Goal: Information Seeking & Learning: Compare options

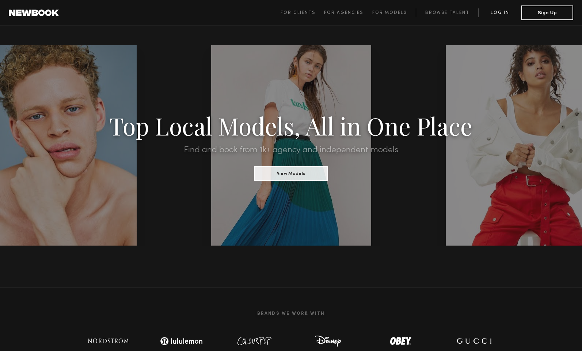
click at [502, 13] on link "Log in" at bounding box center [500, 12] width 43 height 9
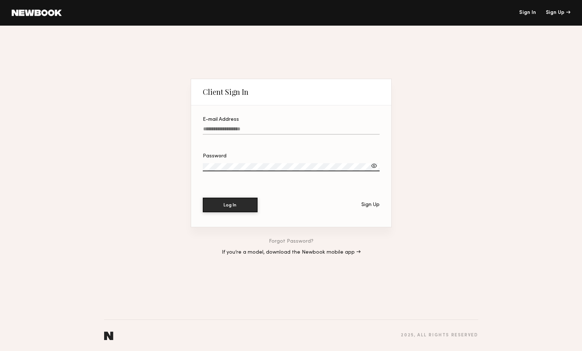
type input "**********"
click at [233, 204] on button "Log In" at bounding box center [230, 204] width 55 height 15
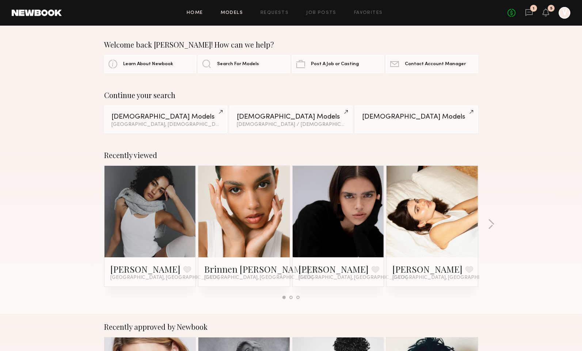
click at [234, 12] on link "Models" at bounding box center [232, 13] width 22 height 5
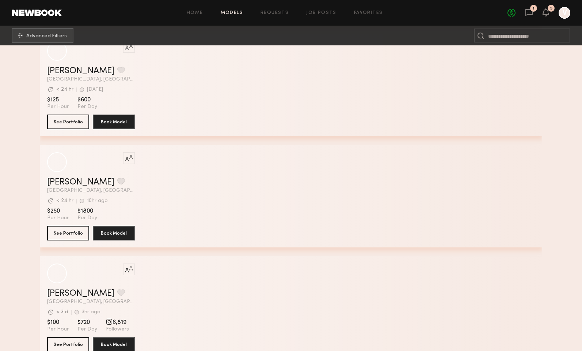
scroll to position [247, 0]
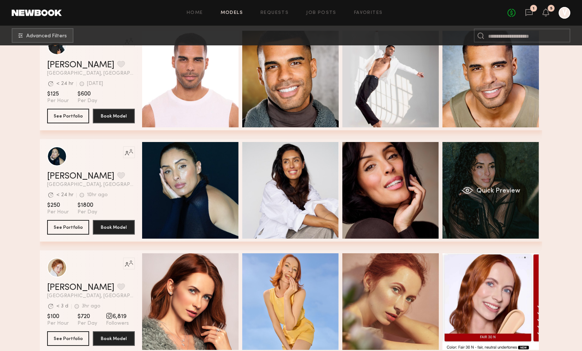
click at [512, 207] on div "Quick Preview" at bounding box center [491, 190] width 97 height 97
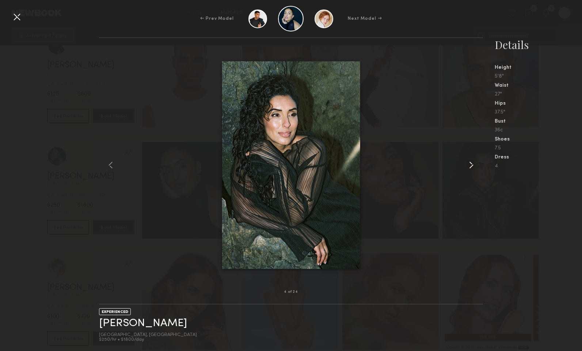
click at [471, 164] on common-icon at bounding box center [472, 165] width 12 height 12
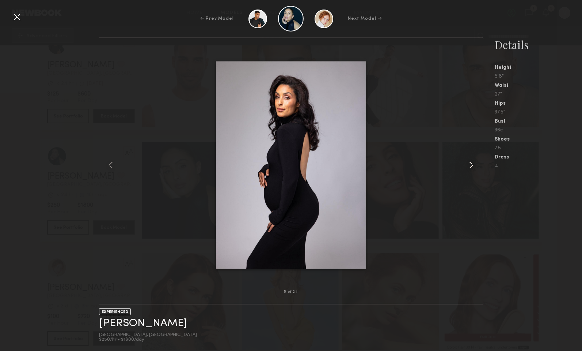
click at [471, 164] on common-icon at bounding box center [472, 165] width 12 height 12
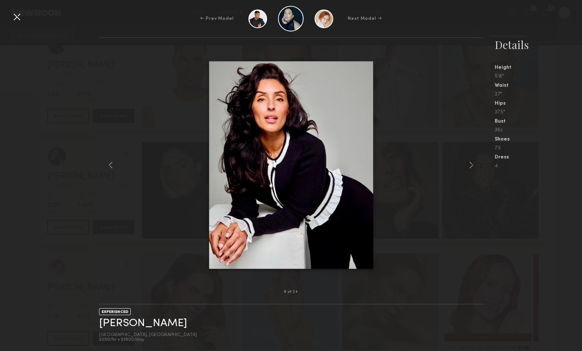
click at [20, 19] on div at bounding box center [17, 17] width 12 height 12
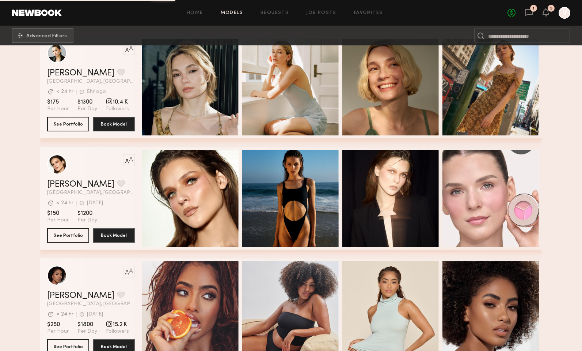
scroll to position [869, 0]
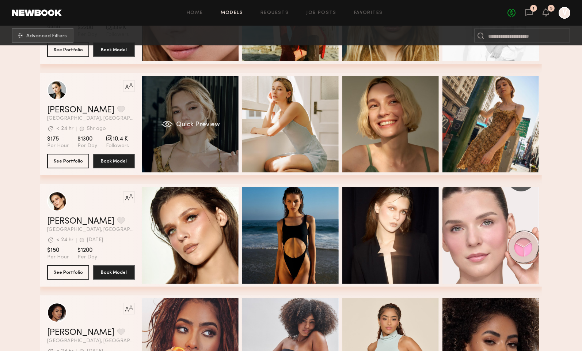
click at [197, 126] on span "Quick Preview" at bounding box center [198, 124] width 44 height 7
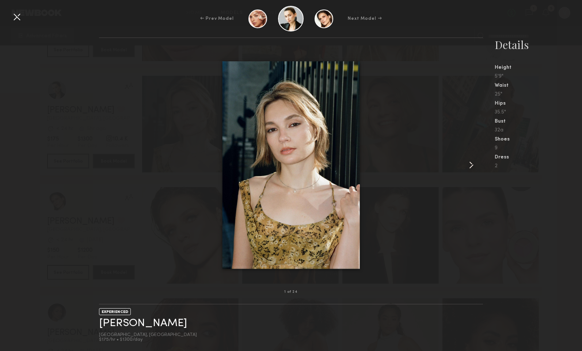
click at [470, 163] on common-icon at bounding box center [472, 165] width 12 height 12
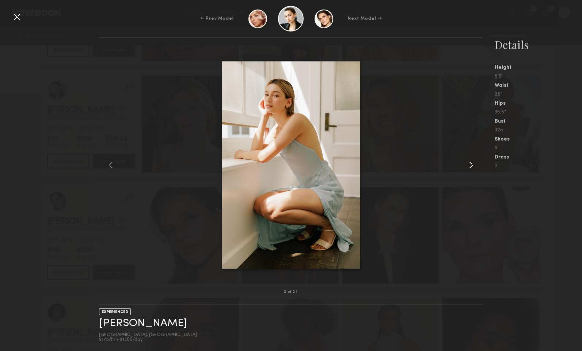
click at [470, 163] on common-icon at bounding box center [472, 165] width 12 height 12
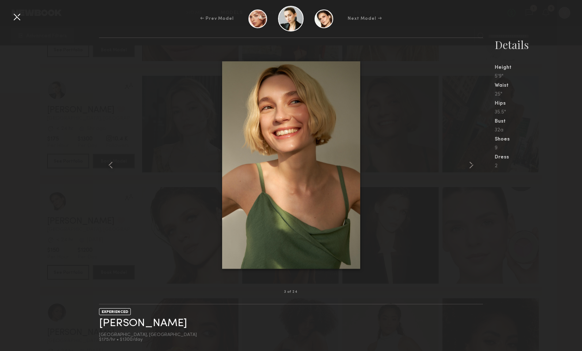
click at [18, 19] on div at bounding box center [17, 17] width 12 height 12
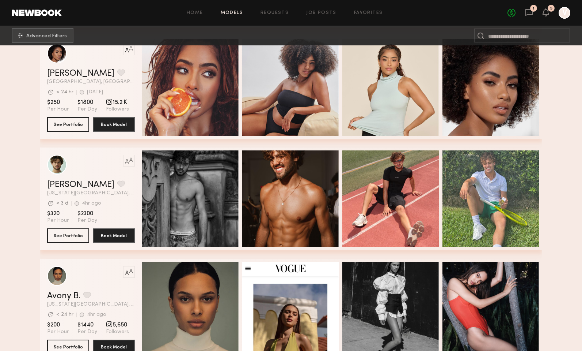
scroll to position [1263, 0]
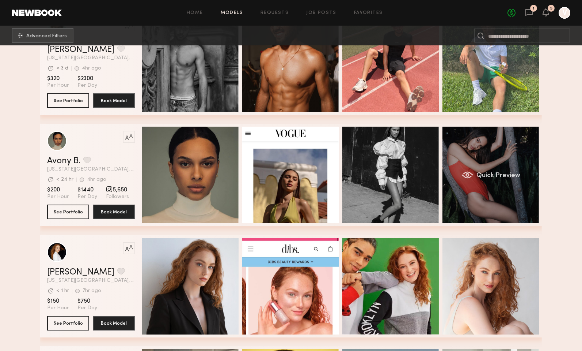
click at [467, 172] on div "grid" at bounding box center [468, 174] width 12 height 7
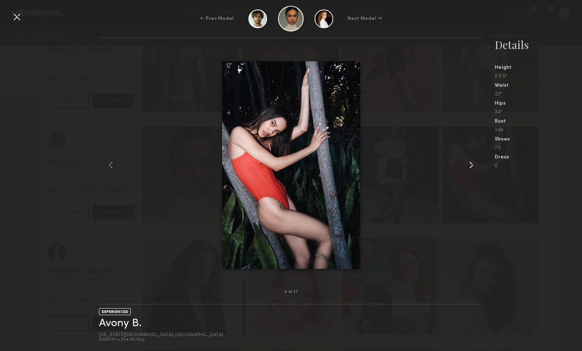
click at [476, 164] on common-icon at bounding box center [472, 165] width 12 height 12
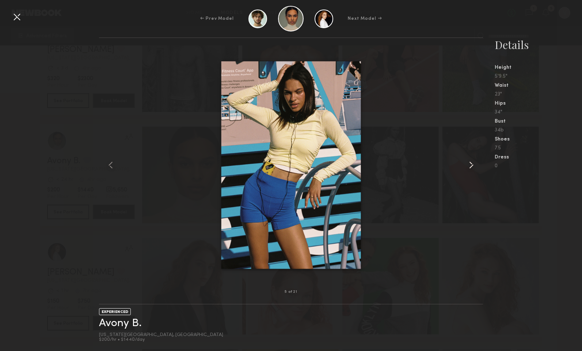
click at [476, 164] on common-icon at bounding box center [472, 165] width 12 height 12
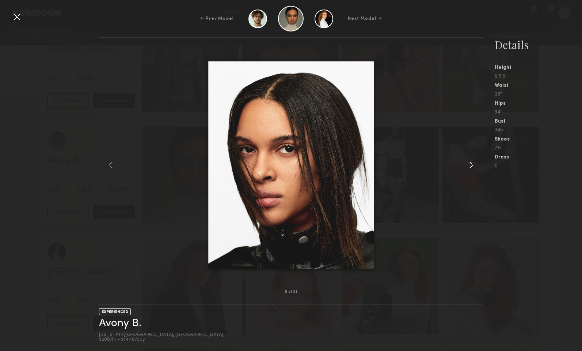
click at [476, 164] on common-icon at bounding box center [472, 165] width 12 height 12
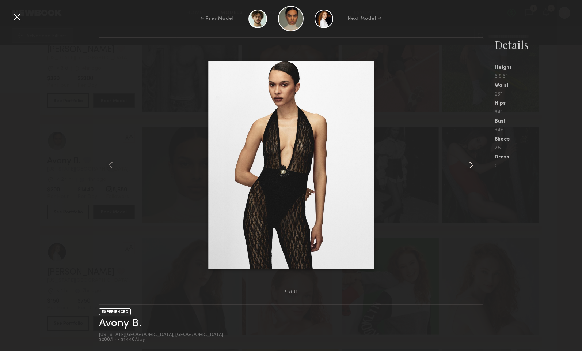
click at [476, 164] on common-icon at bounding box center [472, 165] width 12 height 12
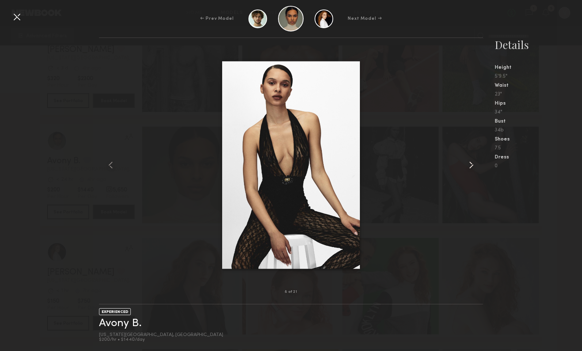
click at [476, 164] on common-icon at bounding box center [472, 165] width 12 height 12
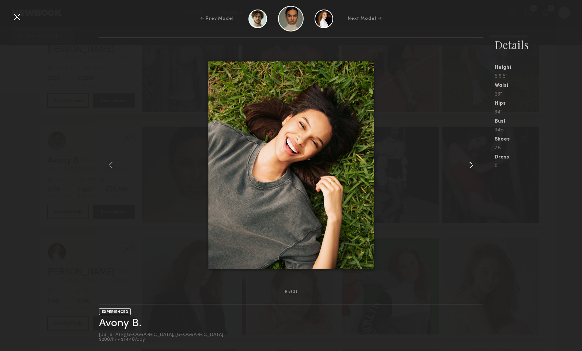
click at [476, 164] on common-icon at bounding box center [472, 165] width 12 height 12
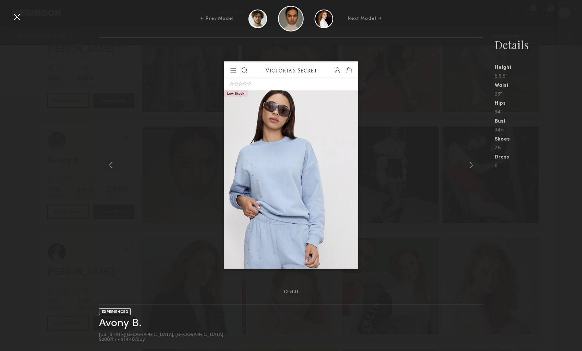
click at [14, 13] on div at bounding box center [17, 17] width 12 height 12
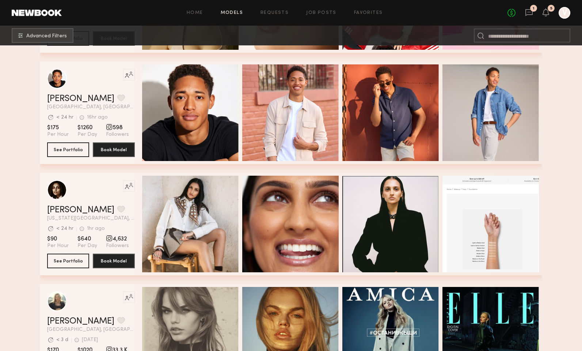
scroll to position [2171, 0]
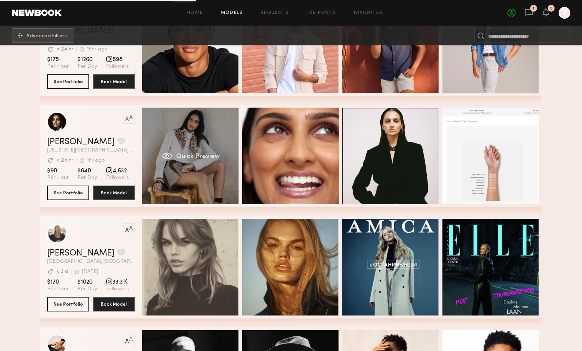
click at [196, 154] on span "Quick Preview" at bounding box center [198, 156] width 44 height 7
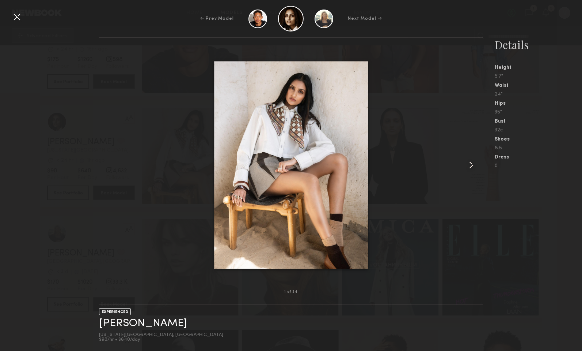
click at [474, 163] on common-icon at bounding box center [472, 165] width 12 height 12
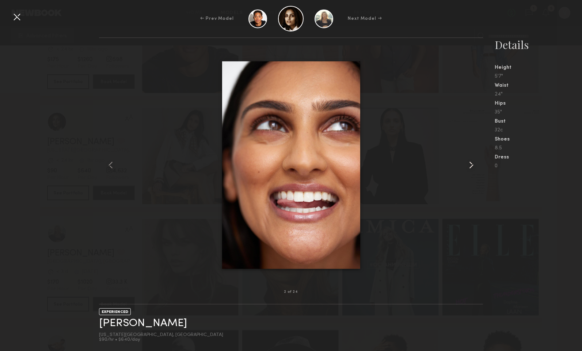
click at [474, 163] on common-icon at bounding box center [472, 165] width 12 height 12
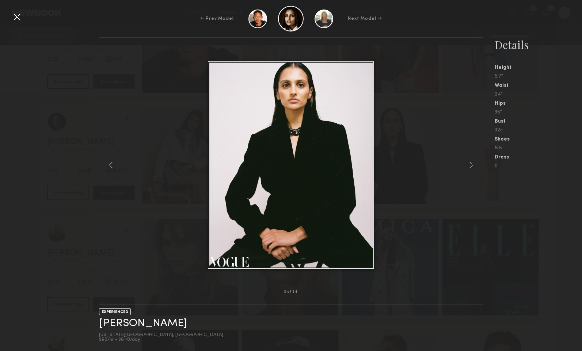
click at [15, 14] on div at bounding box center [17, 17] width 12 height 12
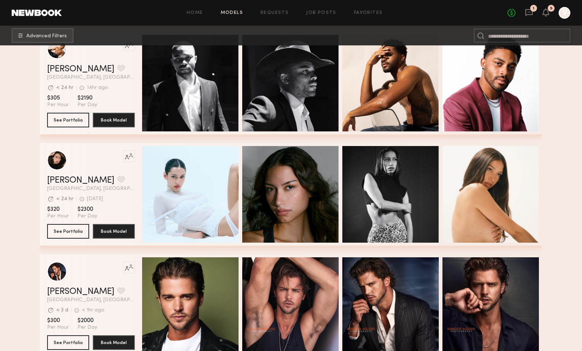
scroll to position [2467, 0]
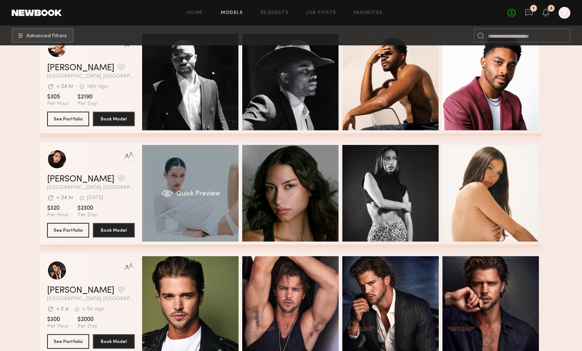
click at [197, 193] on span "Quick Preview" at bounding box center [198, 193] width 44 height 7
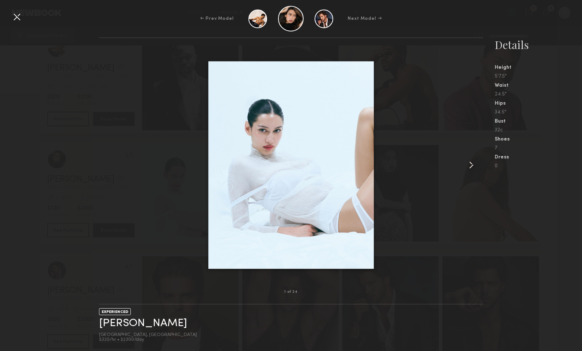
click at [470, 164] on common-icon at bounding box center [472, 165] width 12 height 12
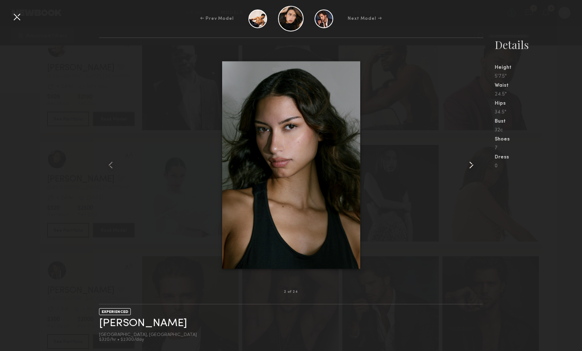
click at [470, 164] on common-icon at bounding box center [472, 165] width 12 height 12
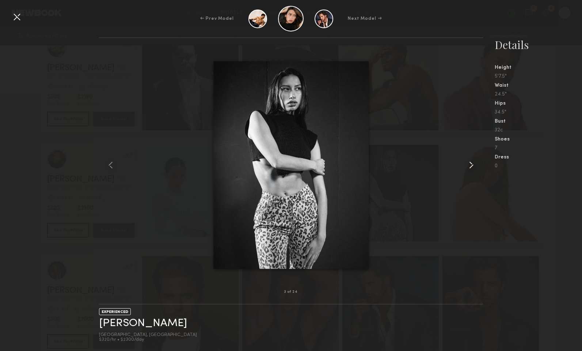
click at [470, 164] on common-icon at bounding box center [472, 165] width 12 height 12
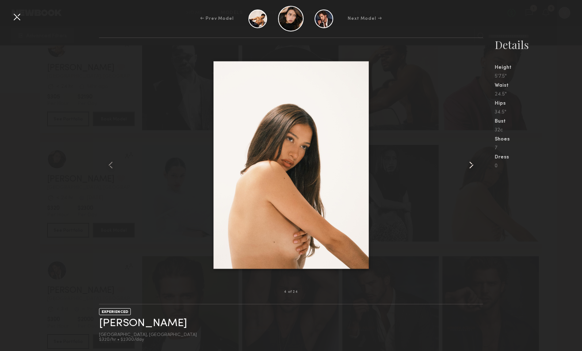
click at [470, 164] on common-icon at bounding box center [472, 165] width 12 height 12
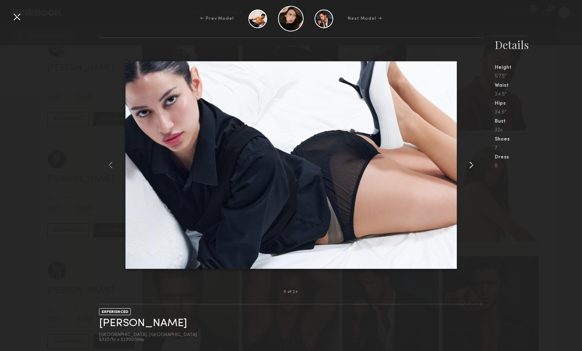
click at [470, 164] on common-icon at bounding box center [472, 165] width 12 height 12
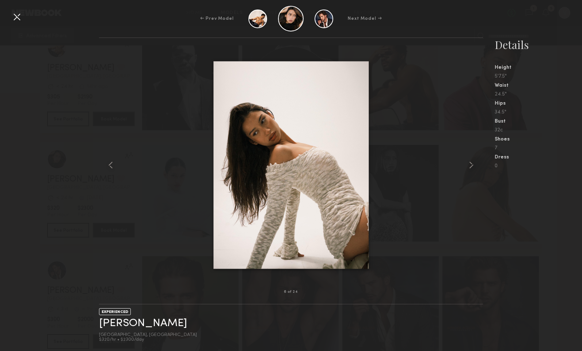
click at [18, 15] on div at bounding box center [17, 17] width 12 height 12
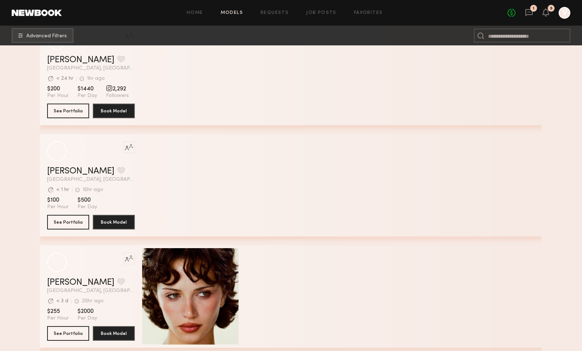
scroll to position [6944, 0]
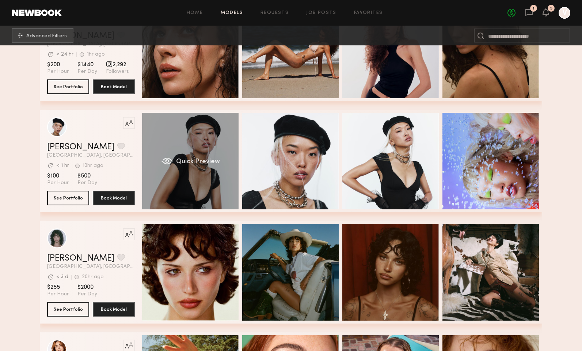
click at [184, 160] on span "Quick Preview" at bounding box center [198, 161] width 44 height 7
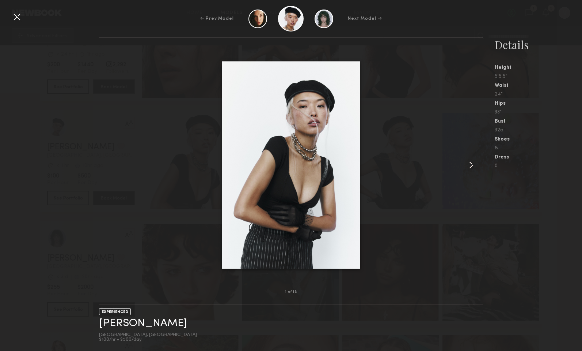
click at [474, 165] on common-icon at bounding box center [472, 165] width 12 height 12
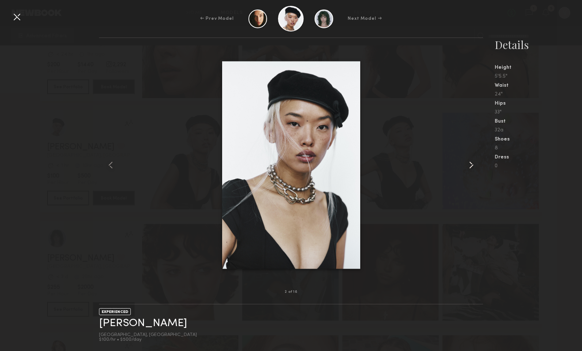
click at [471, 165] on common-icon at bounding box center [472, 165] width 12 height 12
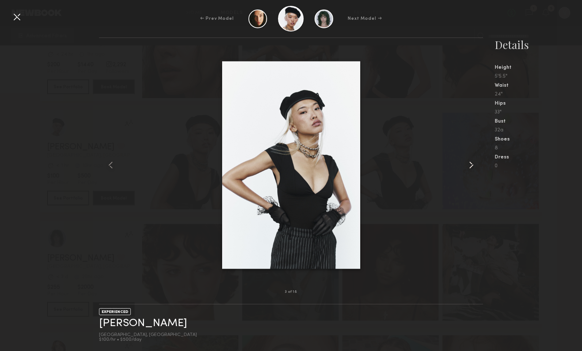
click at [471, 165] on common-icon at bounding box center [472, 165] width 12 height 12
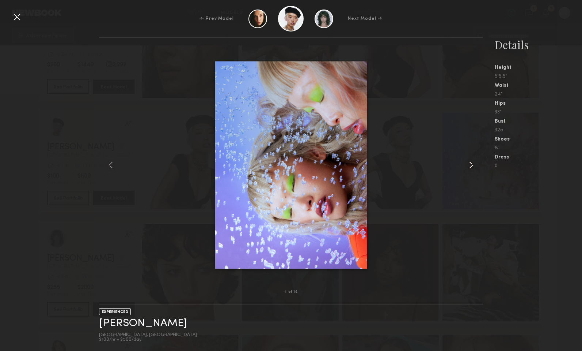
click at [471, 165] on common-icon at bounding box center [472, 165] width 12 height 12
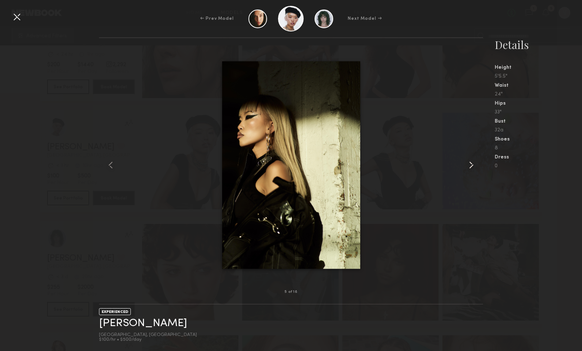
click at [471, 165] on common-icon at bounding box center [472, 165] width 12 height 12
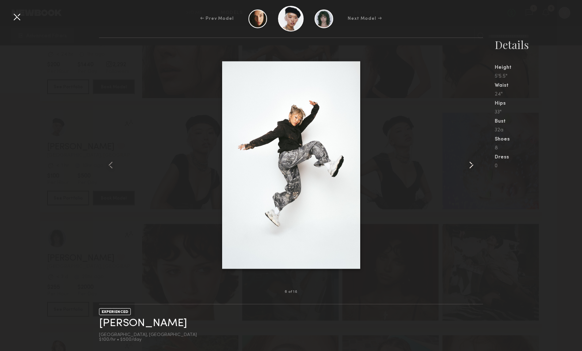
click at [471, 165] on common-icon at bounding box center [472, 165] width 12 height 12
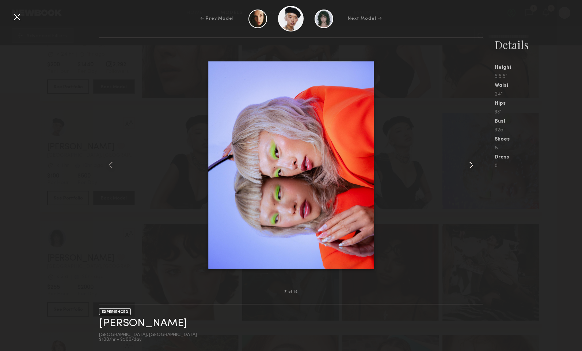
click at [471, 165] on common-icon at bounding box center [472, 165] width 12 height 12
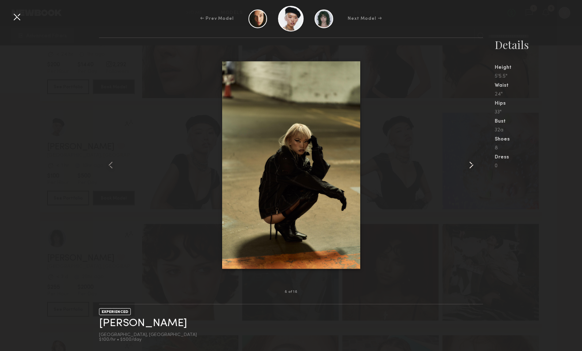
click at [471, 165] on common-icon at bounding box center [472, 165] width 12 height 12
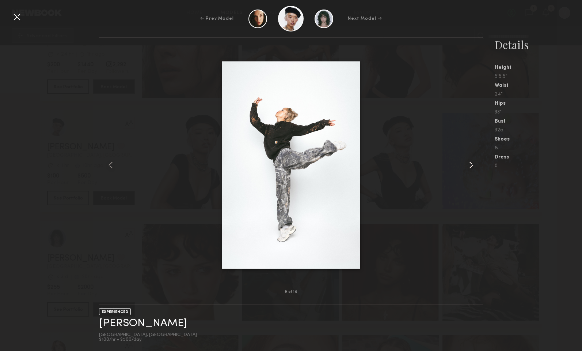
click at [471, 165] on common-icon at bounding box center [472, 165] width 12 height 12
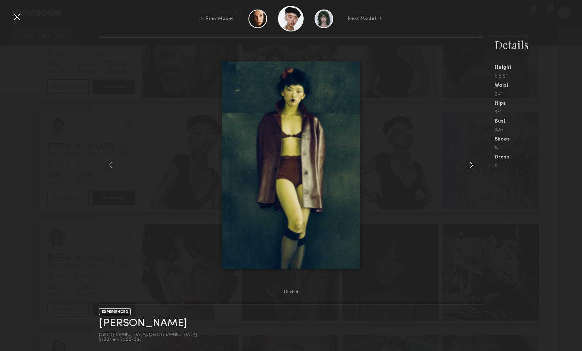
click at [471, 165] on common-icon at bounding box center [472, 165] width 12 height 12
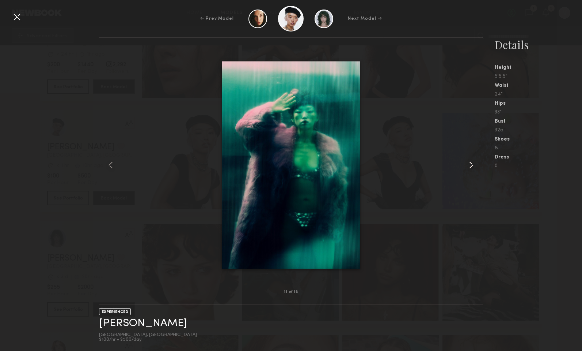
click at [471, 165] on common-icon at bounding box center [472, 165] width 12 height 12
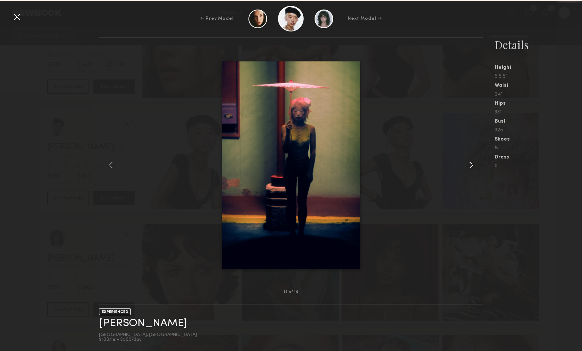
click at [471, 165] on common-icon at bounding box center [472, 165] width 12 height 12
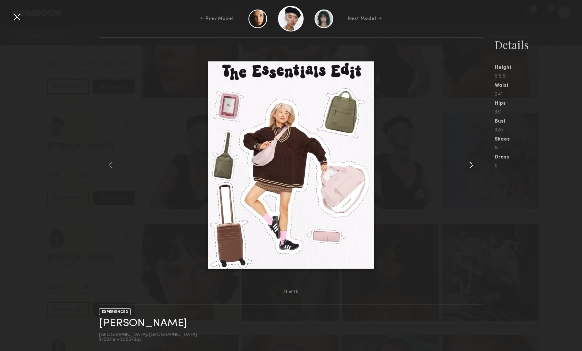
click at [471, 165] on common-icon at bounding box center [472, 165] width 12 height 12
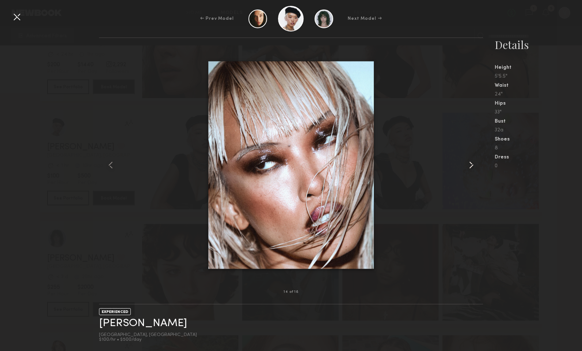
click at [471, 165] on common-icon at bounding box center [472, 165] width 12 height 12
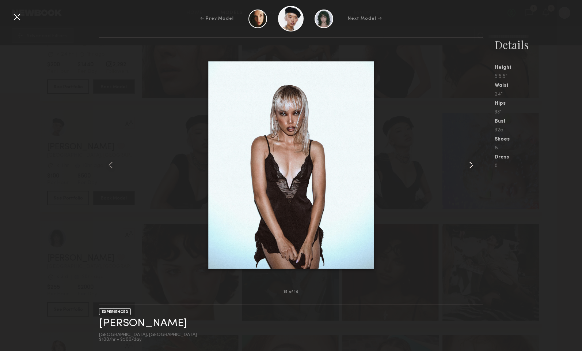
click at [471, 165] on common-icon at bounding box center [472, 165] width 12 height 12
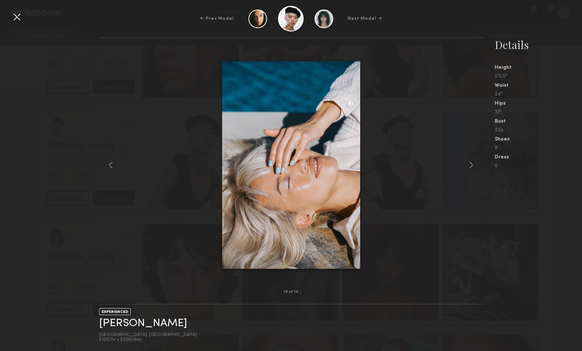
click at [533, 129] on div "32a" at bounding box center [538, 130] width 87 height 5
click at [11, 14] on div at bounding box center [17, 17] width 12 height 12
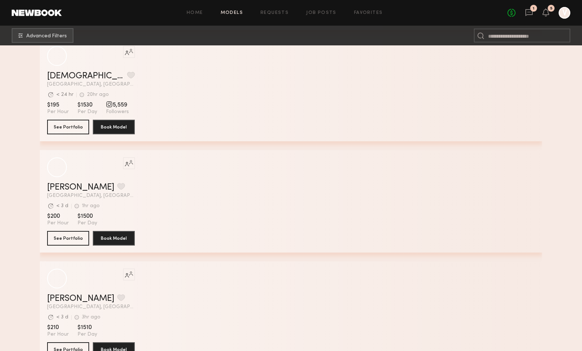
scroll to position [21872, 0]
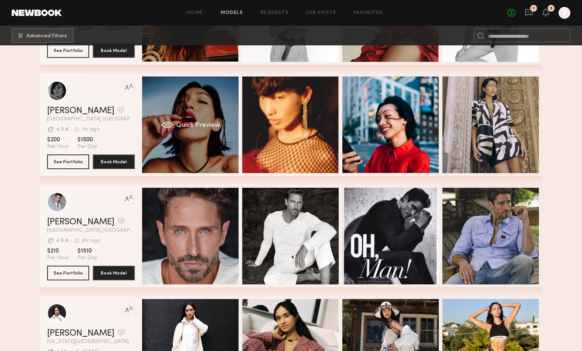
click at [198, 124] on span "Quick Preview" at bounding box center [198, 125] width 44 height 7
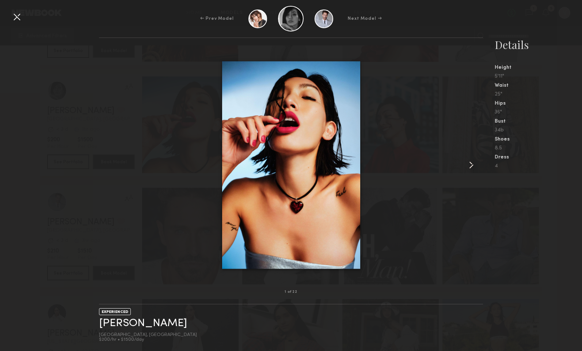
click at [468, 162] on common-icon at bounding box center [472, 165] width 12 height 12
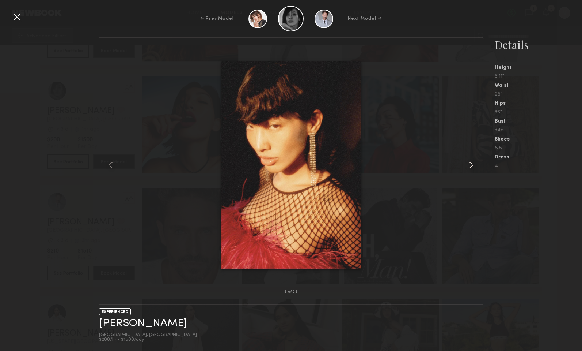
click at [468, 162] on common-icon at bounding box center [472, 165] width 12 height 12
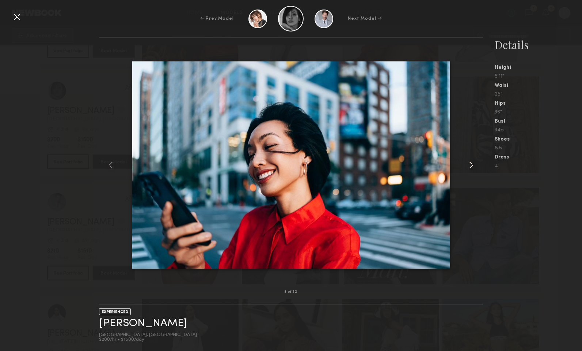
click at [468, 162] on common-icon at bounding box center [472, 165] width 12 height 12
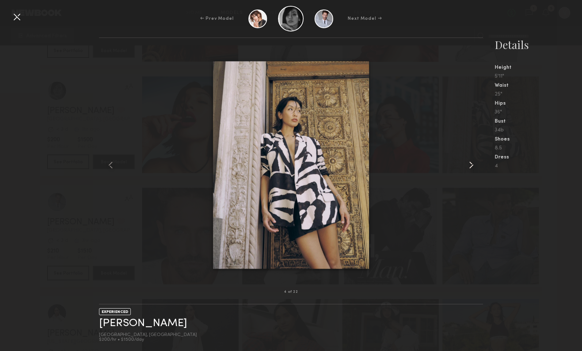
click at [468, 162] on common-icon at bounding box center [472, 165] width 12 height 12
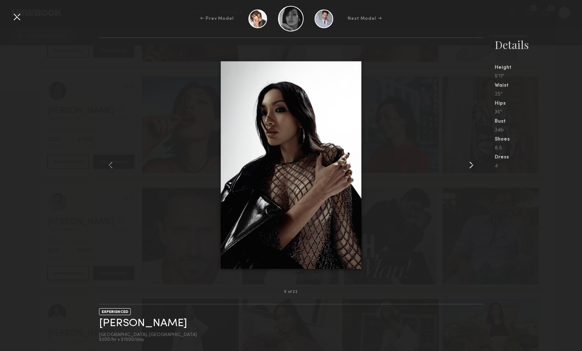
click at [468, 162] on common-icon at bounding box center [472, 165] width 12 height 12
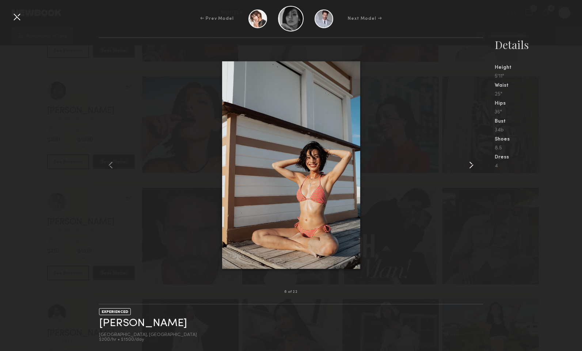
click at [468, 162] on common-icon at bounding box center [472, 165] width 12 height 12
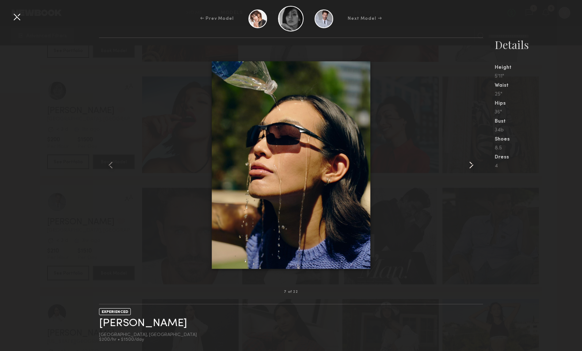
click at [468, 162] on common-icon at bounding box center [472, 165] width 12 height 12
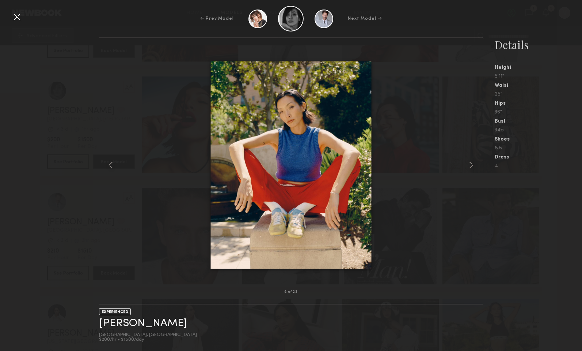
click at [20, 16] on div at bounding box center [17, 17] width 12 height 12
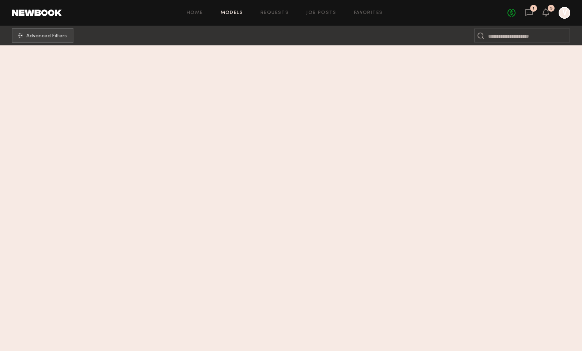
scroll to position [0, 0]
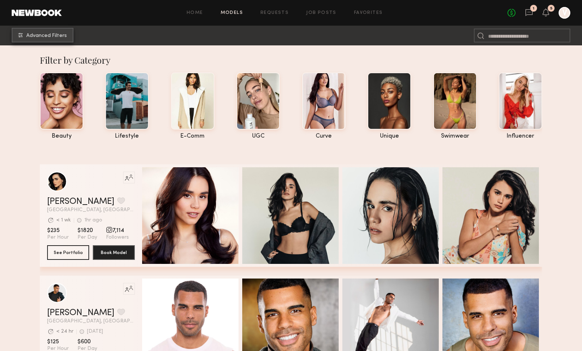
click at [51, 38] on span "Advanced Filters" at bounding box center [46, 35] width 41 height 5
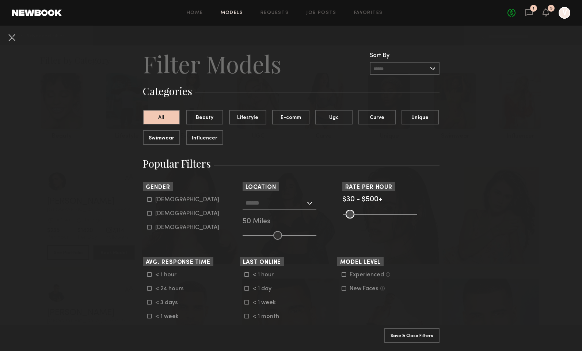
scroll to position [14, 0]
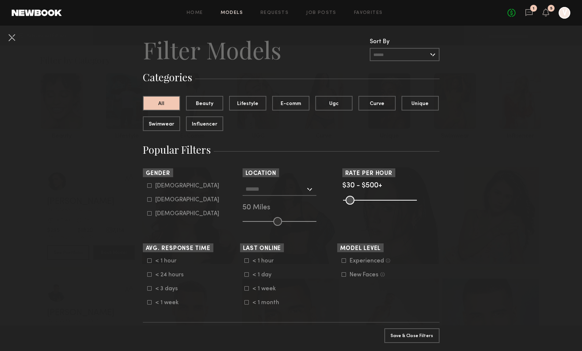
click at [150, 201] on icon at bounding box center [149, 199] width 4 height 4
type input "**"
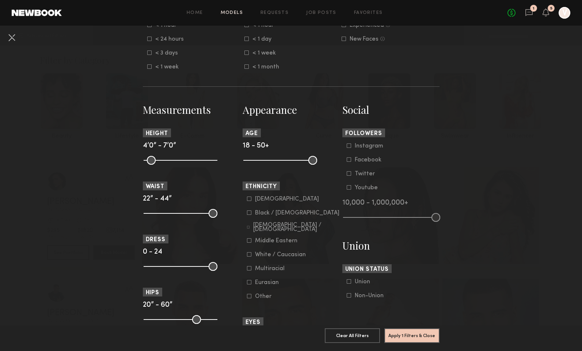
scroll to position [253, 0]
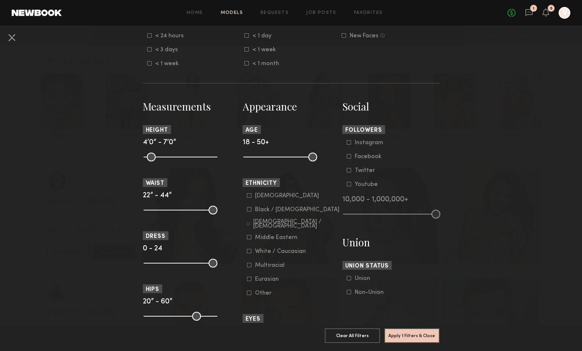
click at [260, 196] on div "[DEMOGRAPHIC_DATA]" at bounding box center [287, 195] width 64 height 4
click at [415, 335] on button "Apply 2 Filters & Close" at bounding box center [412, 335] width 55 height 15
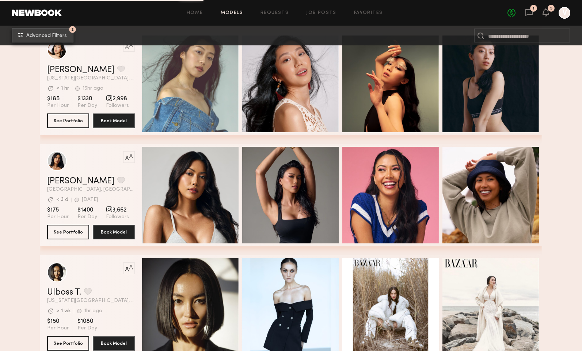
scroll to position [1172, 0]
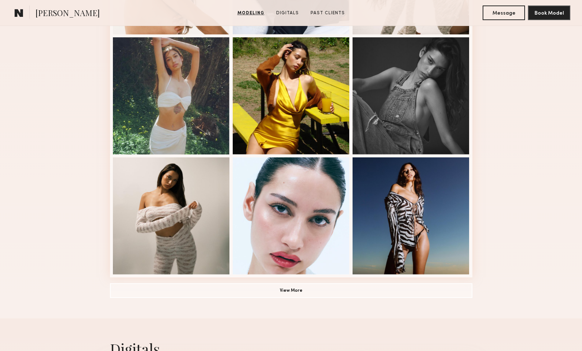
scroll to position [421, 0]
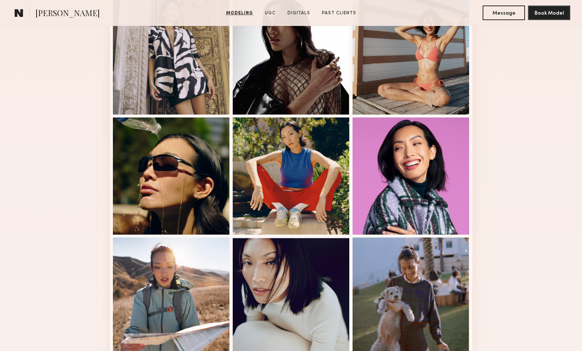
scroll to position [306, 0]
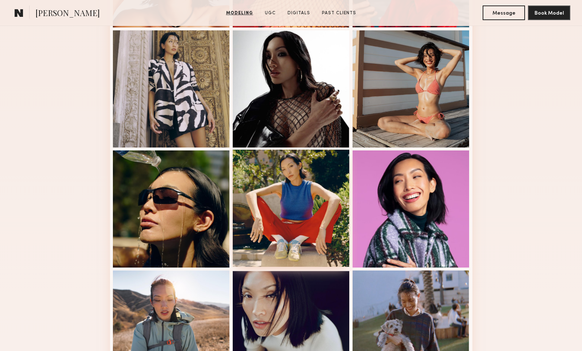
click at [313, 247] on div at bounding box center [291, 208] width 117 height 117
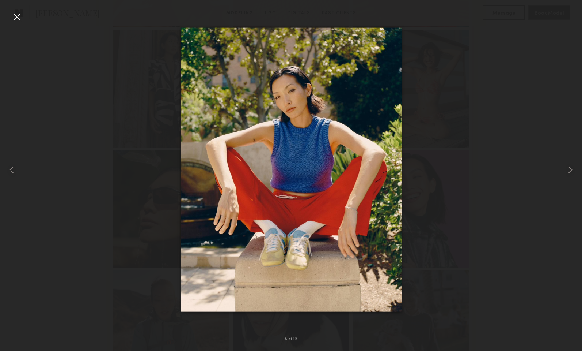
click at [15, 16] on div at bounding box center [17, 17] width 12 height 12
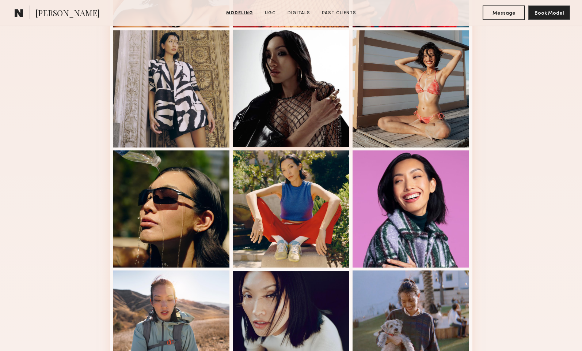
scroll to position [162, 0]
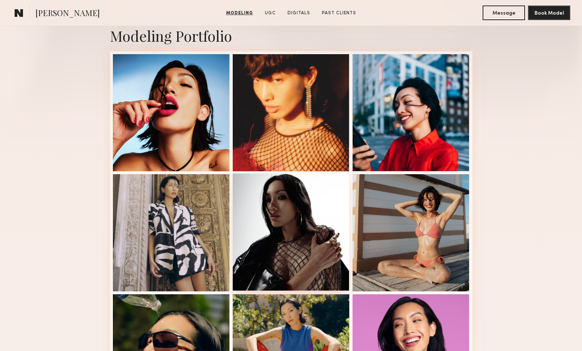
click at [313, 210] on div at bounding box center [291, 231] width 117 height 117
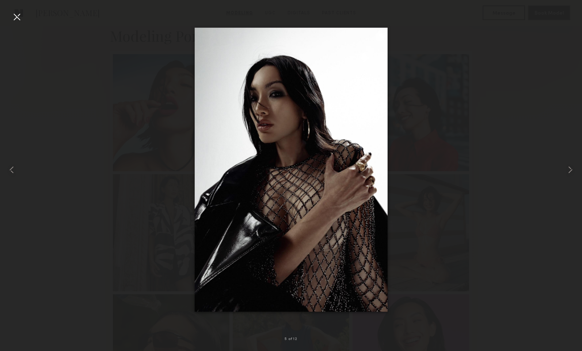
click at [16, 15] on div at bounding box center [17, 17] width 12 height 12
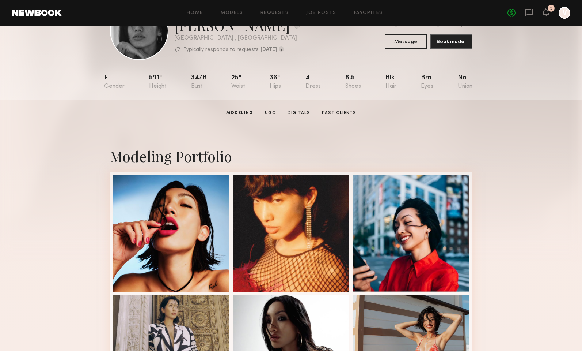
scroll to position [0, 0]
